Goal: Task Accomplishment & Management: Manage account settings

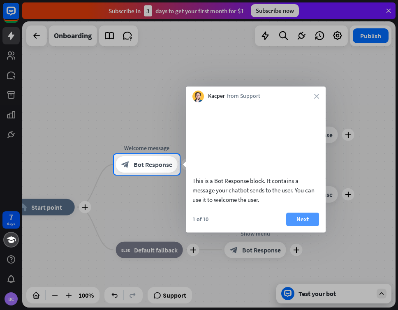
click at [305, 226] on button "Next" at bounding box center [302, 219] width 33 height 13
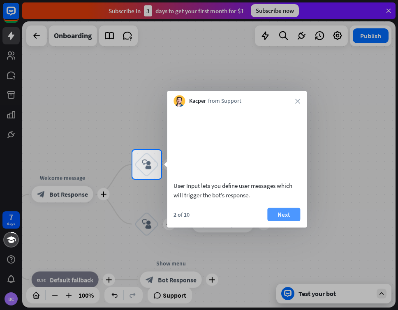
click at [291, 221] on button "Next" at bounding box center [284, 214] width 33 height 13
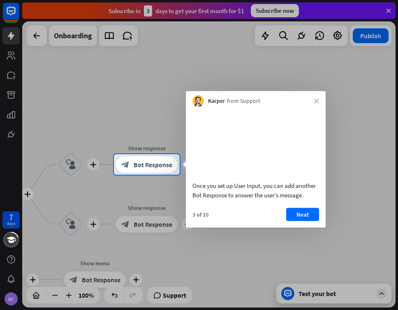
click at [291, 221] on button "Next" at bounding box center [302, 214] width 33 height 13
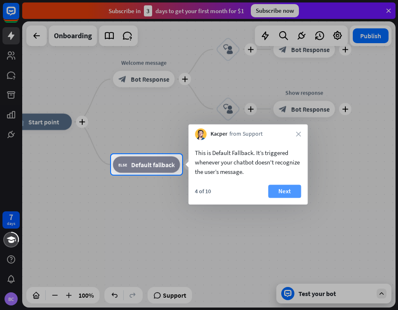
click at [279, 191] on button "Next" at bounding box center [284, 191] width 33 height 13
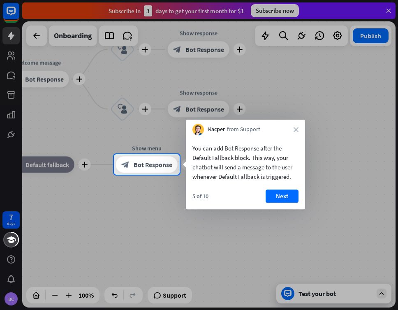
click at [279, 191] on button "Next" at bounding box center [282, 196] width 33 height 13
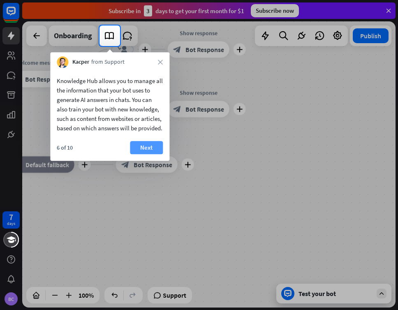
click at [155, 154] on button "Next" at bounding box center [146, 147] width 33 height 13
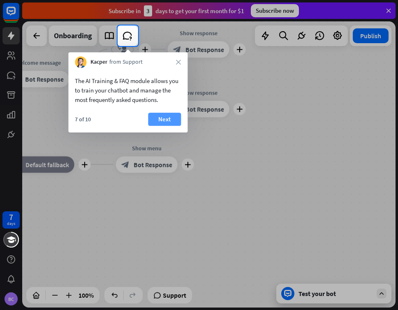
click at [163, 118] on button "Next" at bounding box center [164, 119] width 33 height 13
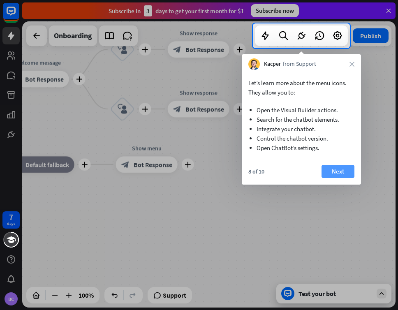
click at [342, 170] on button "Next" at bounding box center [338, 171] width 33 height 13
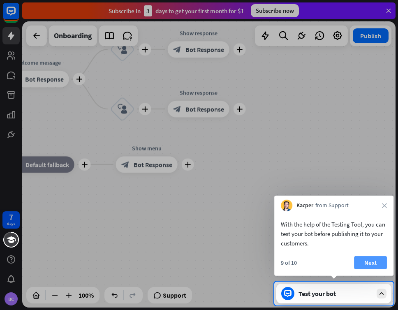
click at [374, 264] on button "Next" at bounding box center [370, 262] width 33 height 13
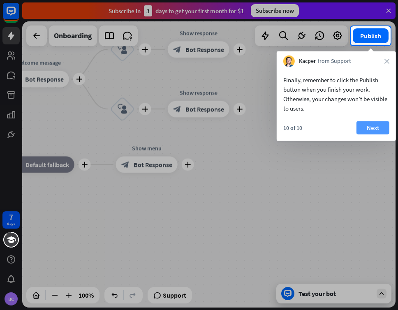
click at [370, 128] on button "Next" at bounding box center [373, 127] width 33 height 13
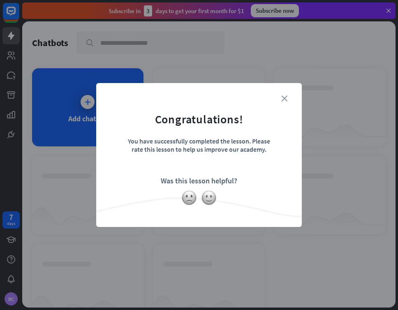
click at [285, 97] on icon "close" at bounding box center [285, 98] width 6 height 6
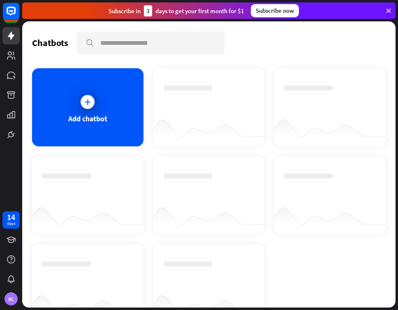
click at [277, 13] on div "Subscribe now" at bounding box center [275, 10] width 48 height 13
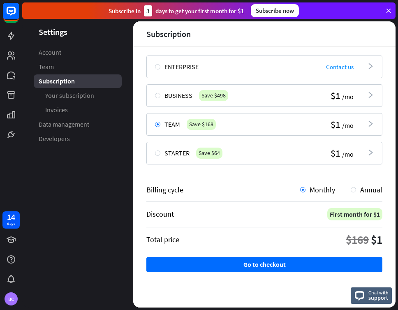
scroll to position [61, 0]
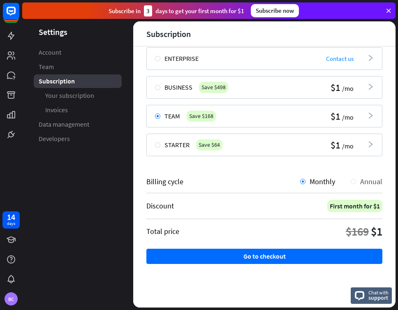
click at [351, 179] on div at bounding box center [353, 181] width 5 height 5
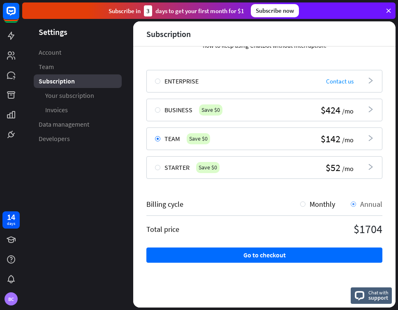
scroll to position [37, 0]
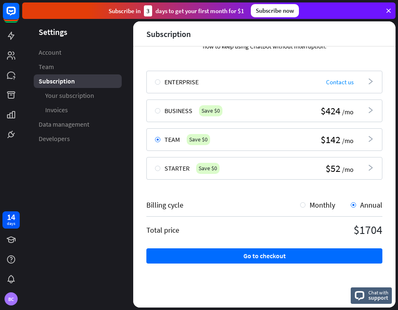
click at [157, 107] on div "Business Save $0 $424 /mo arrowhead_right" at bounding box center [265, 111] width 236 height 23
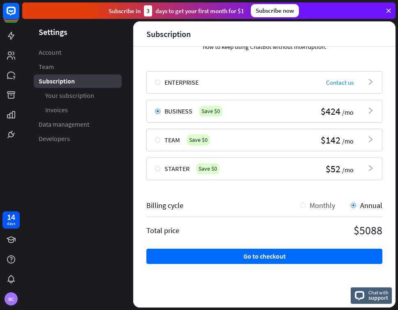
click at [310, 201] on span "Monthly" at bounding box center [323, 205] width 26 height 9
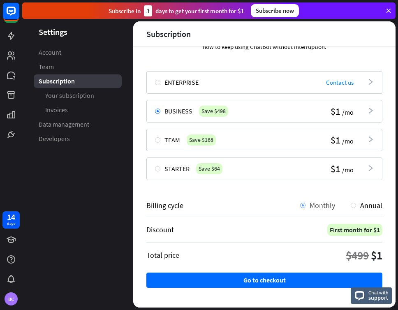
scroll to position [61, 0]
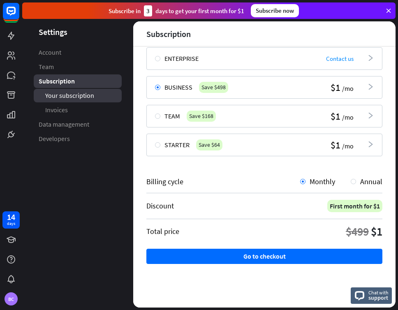
click at [84, 99] on span "Your subscription" at bounding box center [69, 95] width 49 height 9
